Goal: Check status

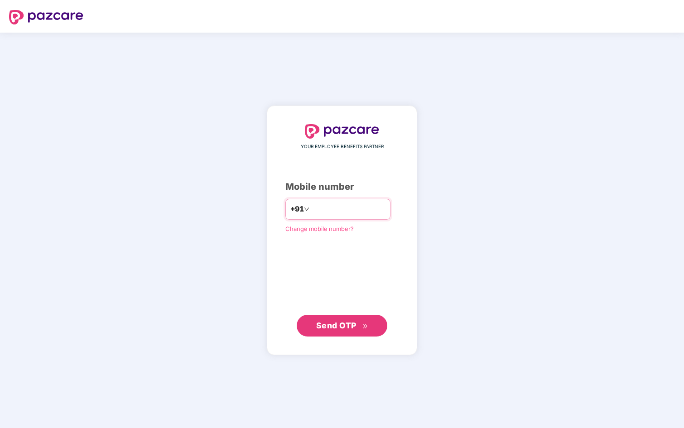
click at [316, 205] on input "number" at bounding box center [348, 209] width 74 height 15
type input "**********"
click at [344, 324] on span "Send OTP" at bounding box center [336, 325] width 40 height 10
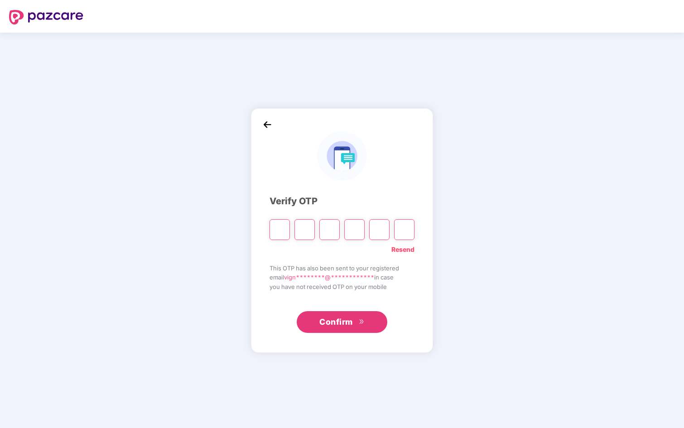
paste input "*"
type input "*"
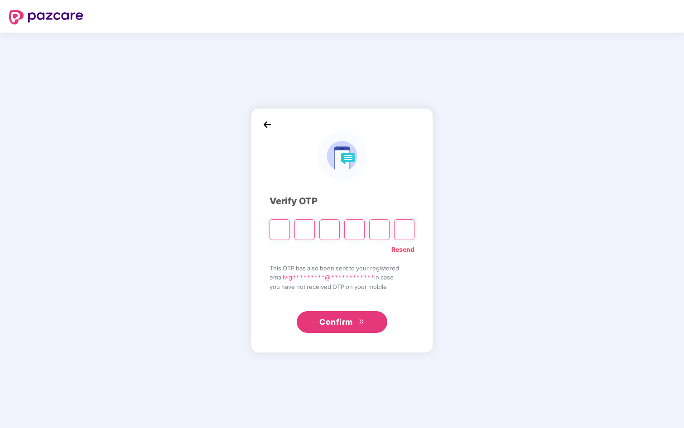
type input "*"
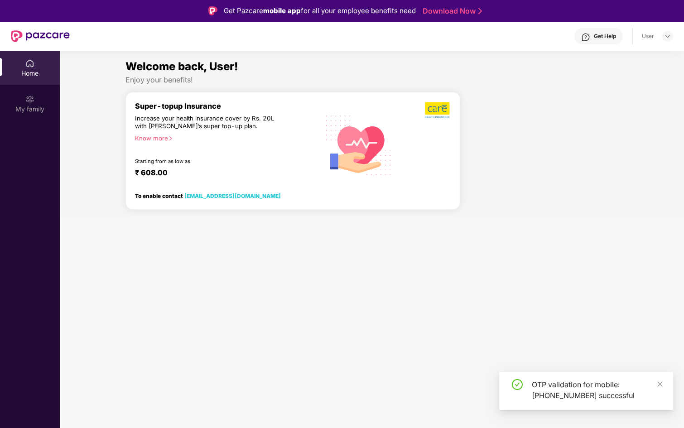
click at [306, 268] on section "Welcome back, User! Enjoy your benefits! Super-topup Insurance Increase your he…" at bounding box center [372, 265] width 624 height 428
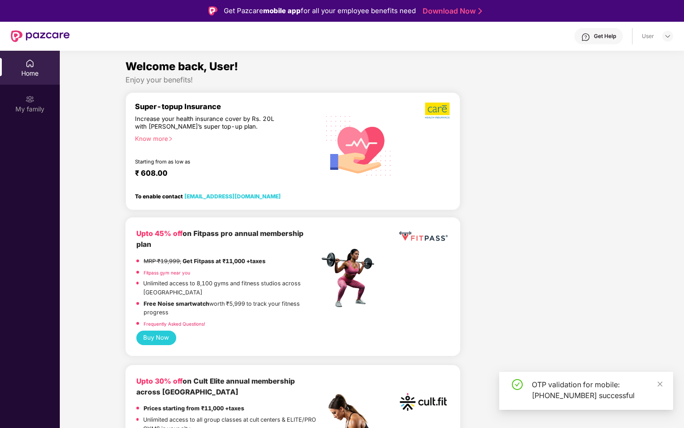
click at [271, 244] on div "Upto 45% off on Fitpass pro annual membership plan" at bounding box center [227, 239] width 183 height 22
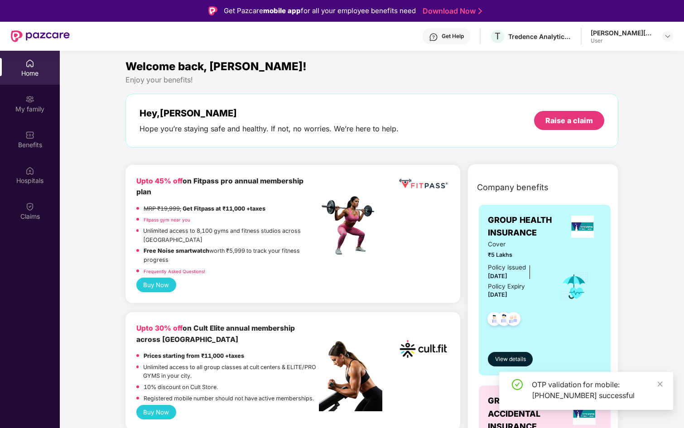
click at [498, 190] on span "Company benefits" at bounding box center [513, 187] width 72 height 13
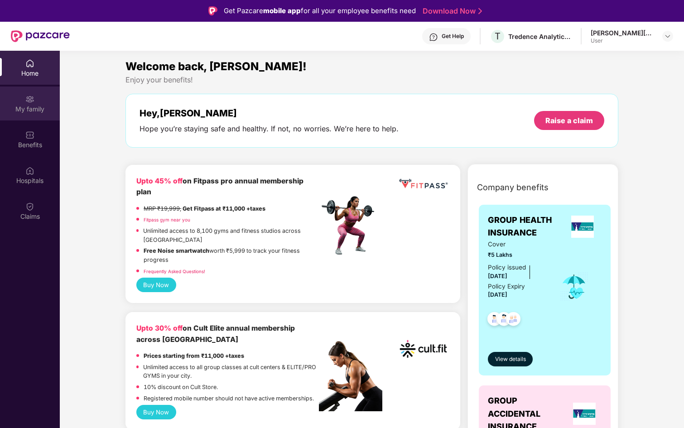
click at [31, 110] on div "My family" at bounding box center [30, 109] width 60 height 9
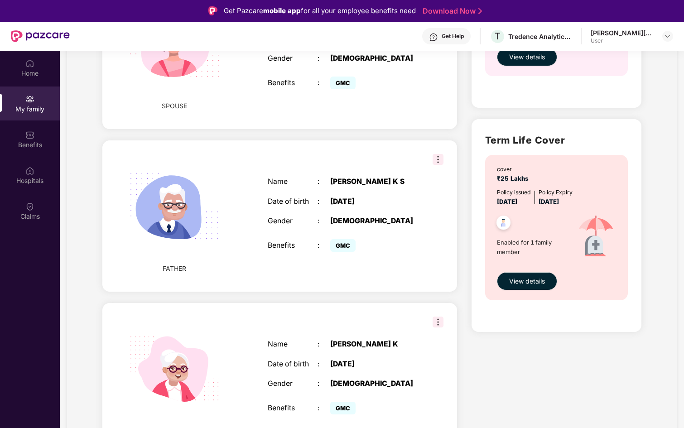
scroll to position [446, 0]
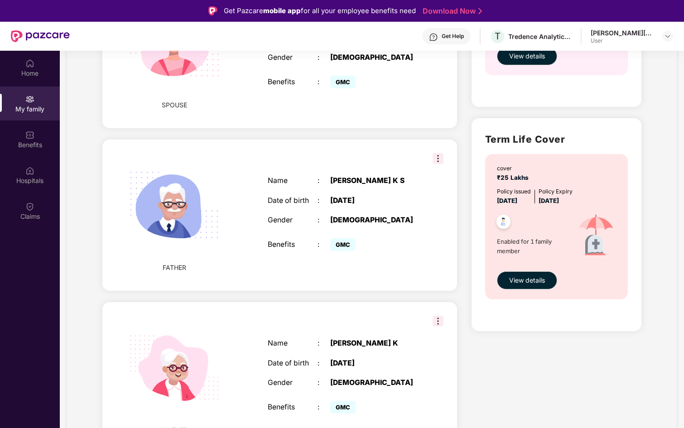
click at [431, 152] on div "FATHER Name : [PERSON_NAME] Date of birth : [DEMOGRAPHIC_DATA] Gender : [DEMOGR…" at bounding box center [279, 215] width 355 height 151
click at [434, 153] on img at bounding box center [438, 158] width 11 height 11
click at [419, 270] on div "FATHER Name : [PERSON_NAME] Date of birth : [DEMOGRAPHIC_DATA] Gender : [DEMOGR…" at bounding box center [279, 215] width 355 height 151
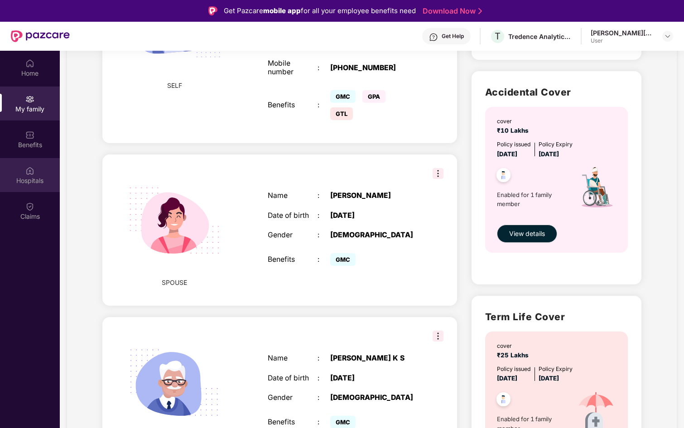
scroll to position [0, 0]
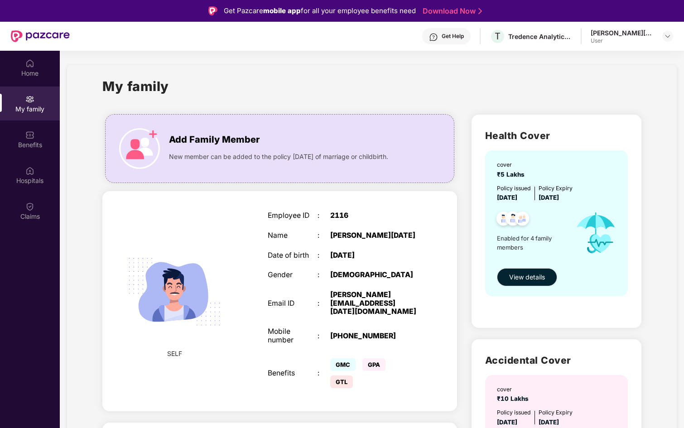
click at [605, 190] on div "Policy issued [DATE] Policy Expiry [DATE]" at bounding box center [557, 193] width 121 height 19
click at [32, 148] on div "Benefits" at bounding box center [30, 144] width 60 height 9
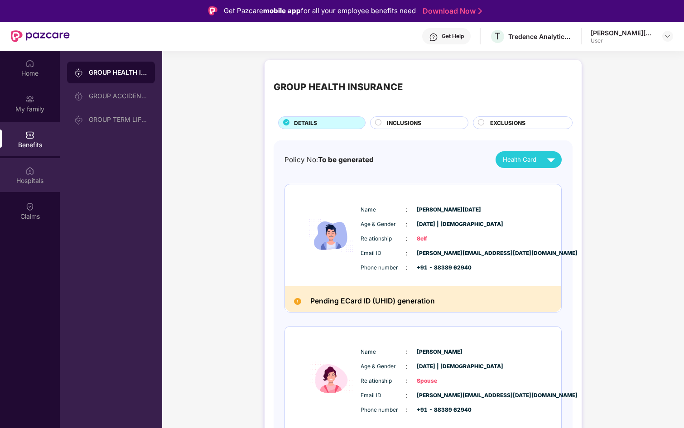
click at [35, 169] on div "Hospitals" at bounding box center [30, 175] width 60 height 34
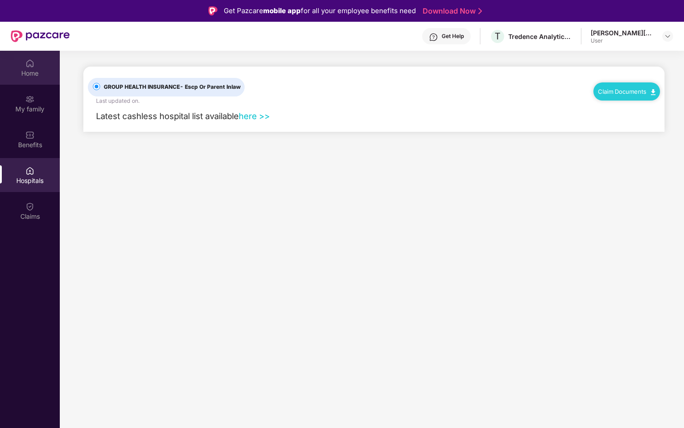
click at [38, 80] on div "Home" at bounding box center [30, 68] width 60 height 34
